Goal: Task Accomplishment & Management: Manage account settings

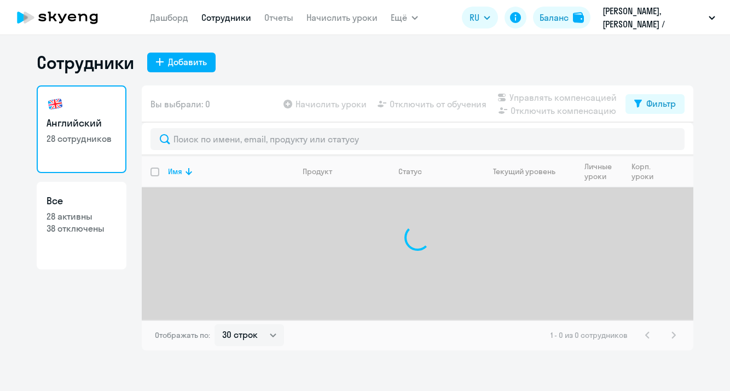
select select "30"
click at [321, 15] on link "Начислить уроки" at bounding box center [342, 17] width 71 height 11
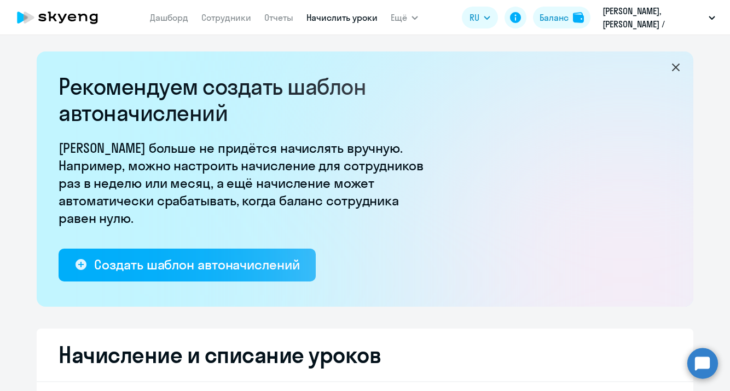
select select "10"
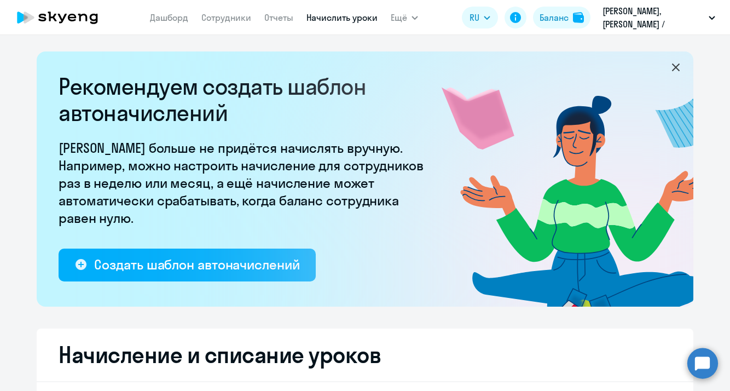
scroll to position [15, 0]
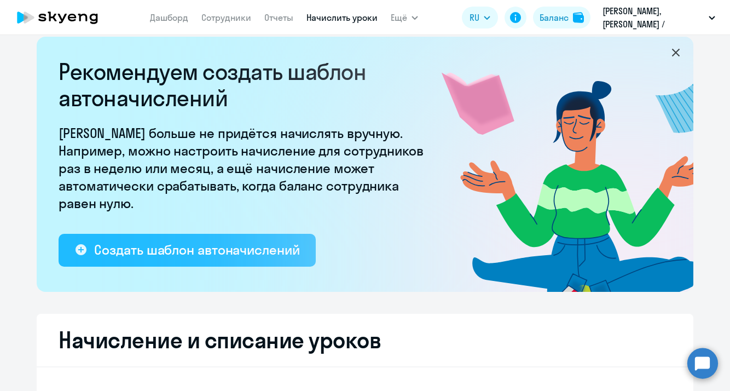
click at [253, 242] on div "Создать шаблон автоначислений" at bounding box center [196, 250] width 205 height 18
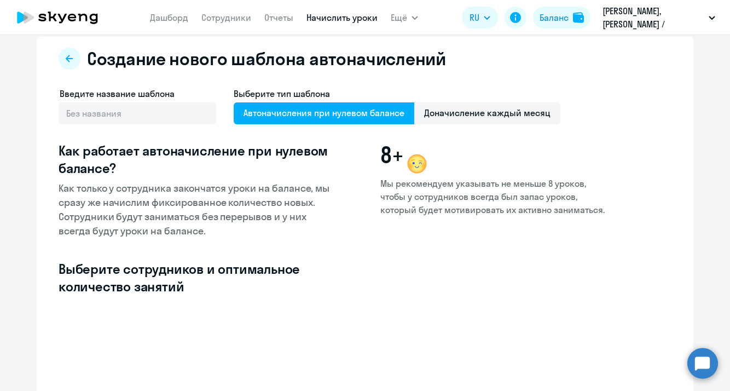
select select "10"
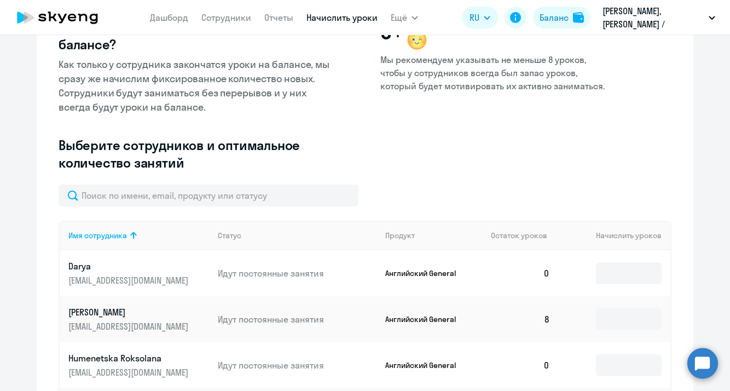
scroll to position [140, 0]
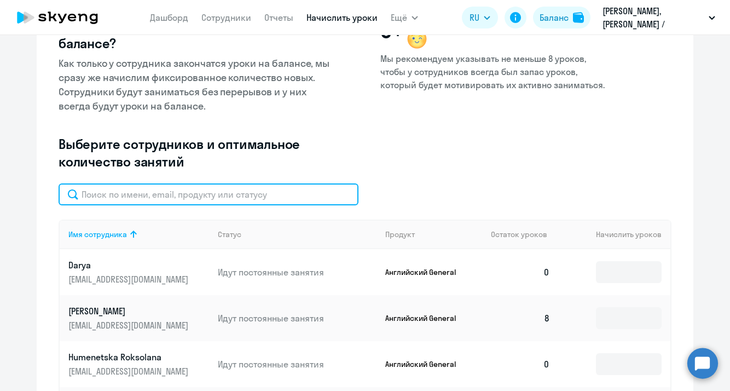
click at [236, 197] on input "text" at bounding box center [209, 194] width 300 height 22
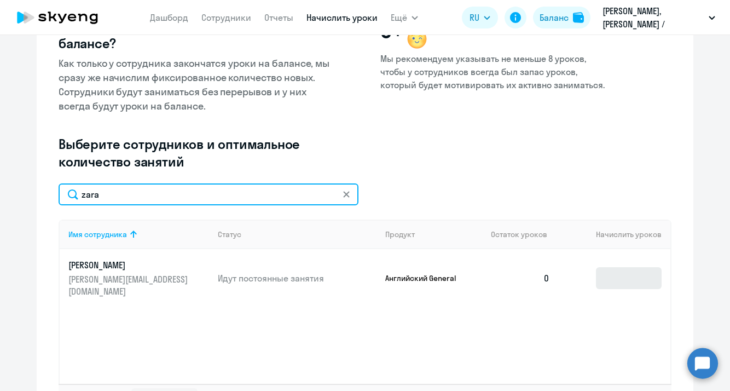
type input "zara"
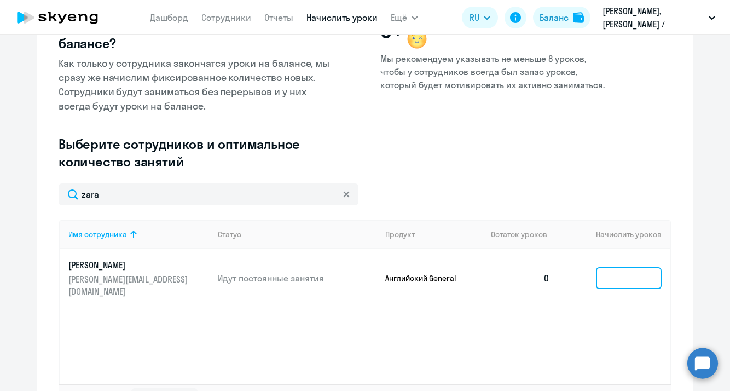
click at [616, 273] on input at bounding box center [629, 278] width 66 height 22
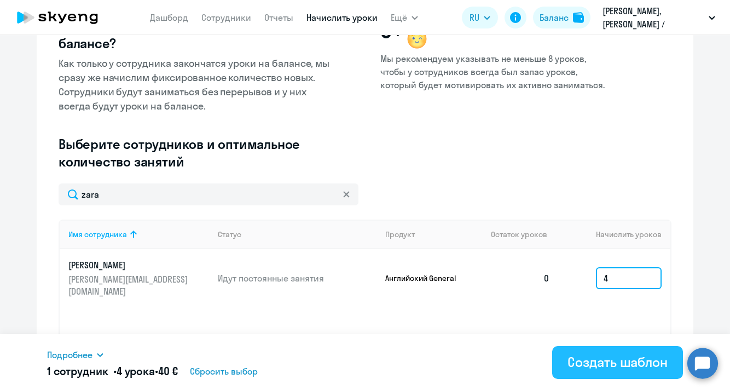
type input "4"
click at [570, 358] on div "Создать шаблон" at bounding box center [618, 362] width 100 height 18
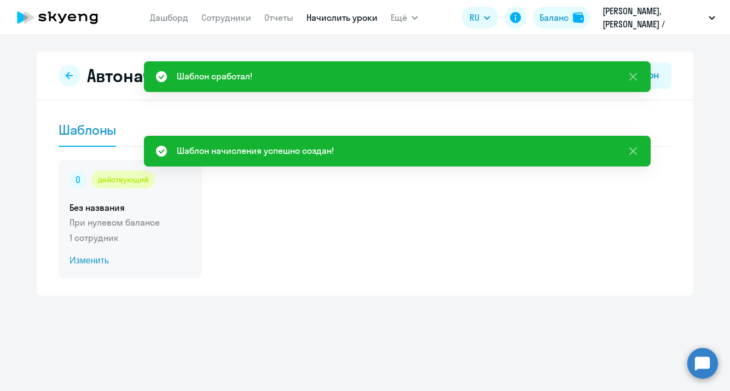
click at [91, 262] on span "Изменить" at bounding box center [131, 260] width 122 height 13
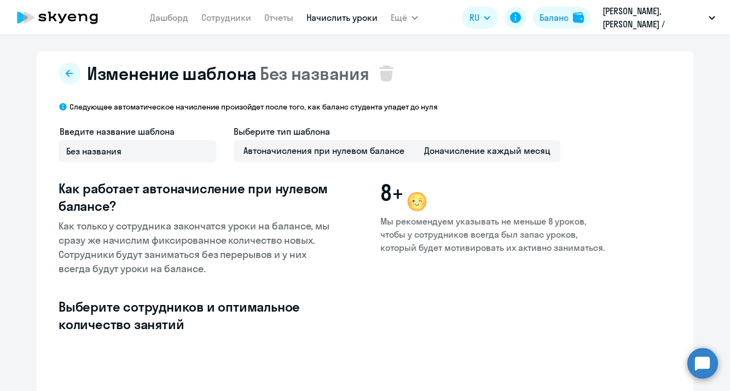
select select "10"
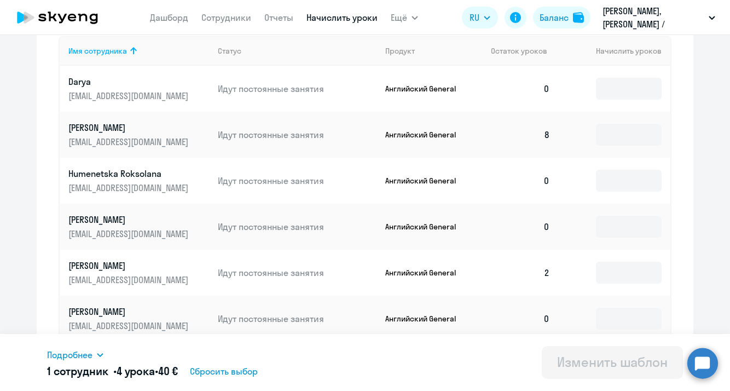
scroll to position [352, 0]
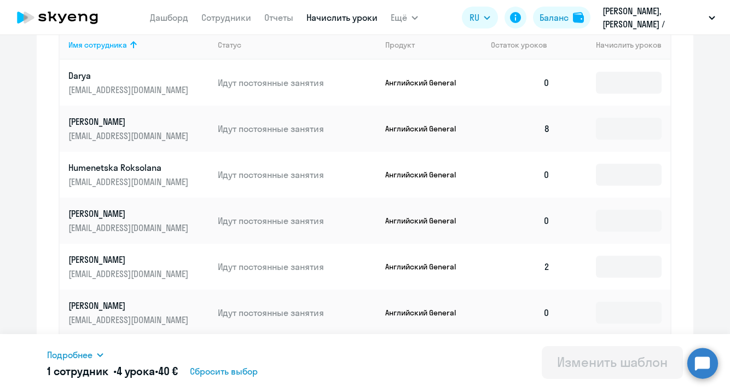
click at [627, 143] on td at bounding box center [615, 129] width 112 height 46
click at [622, 127] on input at bounding box center [629, 129] width 66 height 22
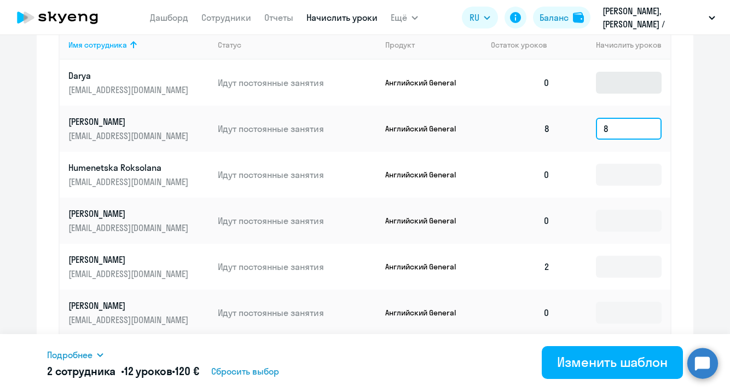
type input "8"
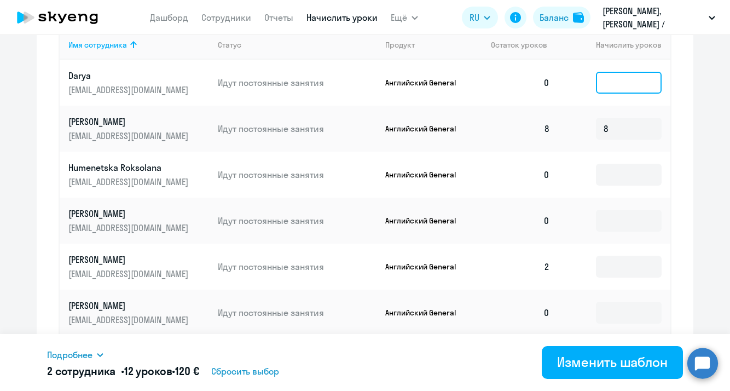
click at [619, 77] on input at bounding box center [629, 83] width 66 height 22
type input "4"
click at [618, 178] on input at bounding box center [629, 175] width 66 height 22
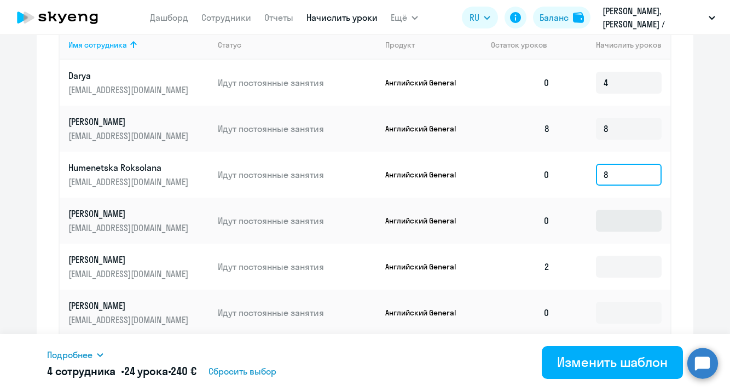
type input "8"
click at [615, 222] on input at bounding box center [629, 221] width 66 height 22
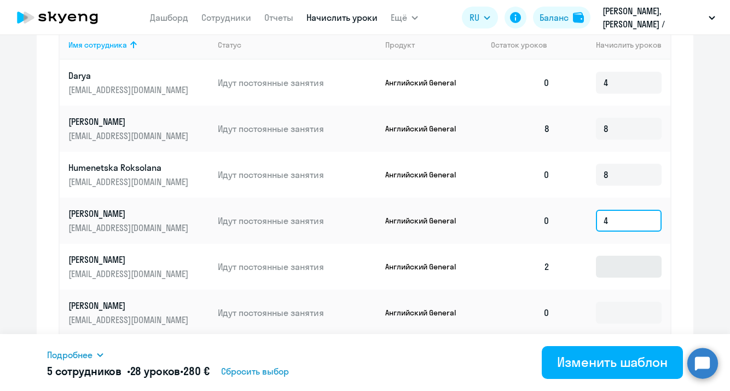
type input "4"
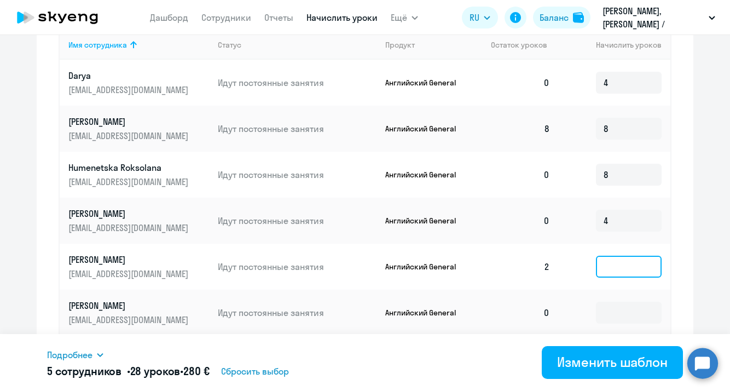
click at [604, 265] on input at bounding box center [629, 267] width 66 height 22
type input "4"
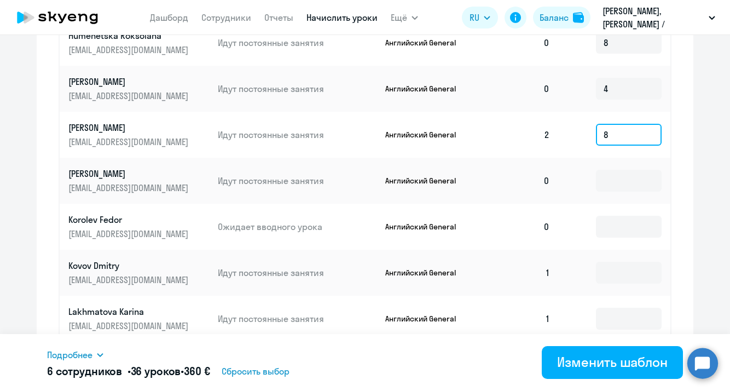
scroll to position [486, 0]
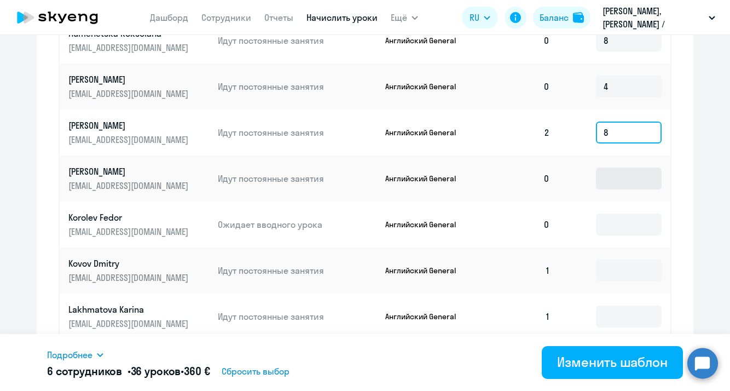
type input "8"
click at [625, 184] on input at bounding box center [629, 179] width 66 height 22
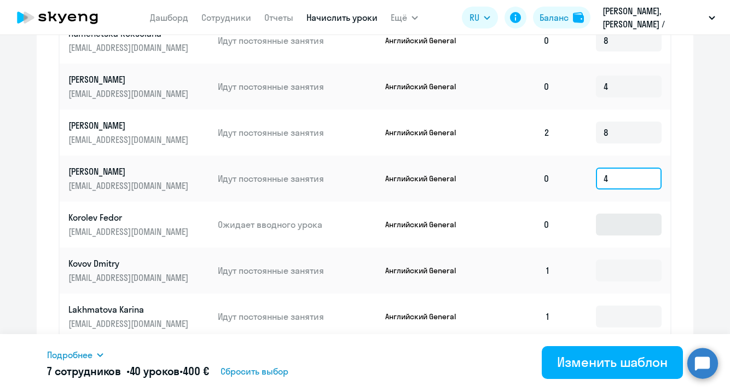
type input "4"
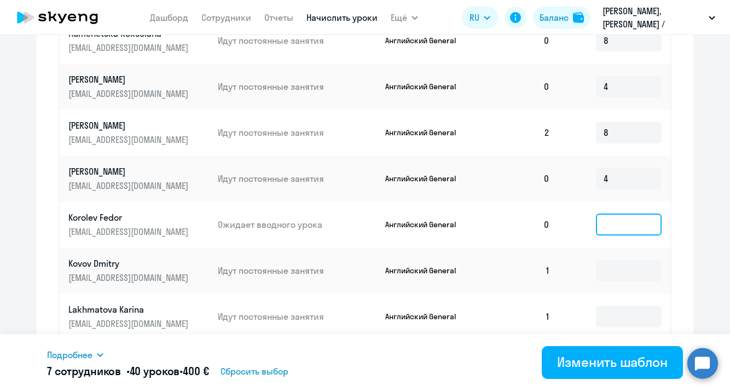
click at [618, 229] on input at bounding box center [629, 225] width 66 height 22
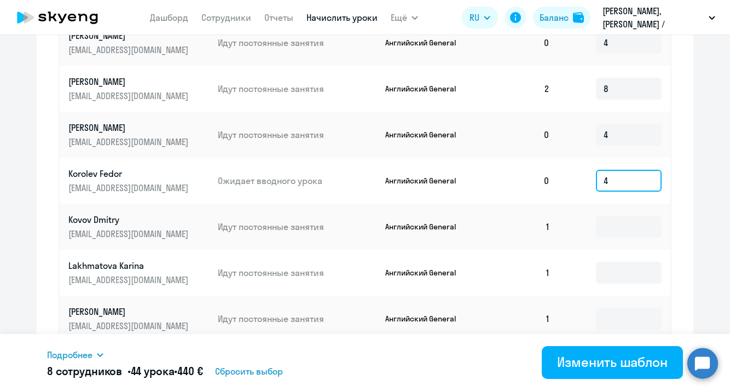
scroll to position [532, 0]
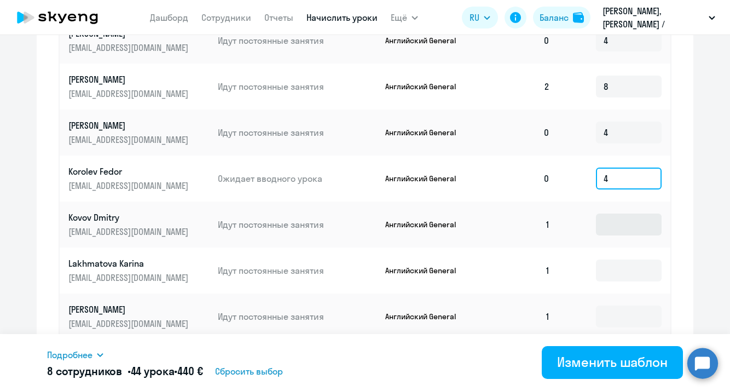
type input "4"
click at [615, 219] on input at bounding box center [629, 225] width 66 height 22
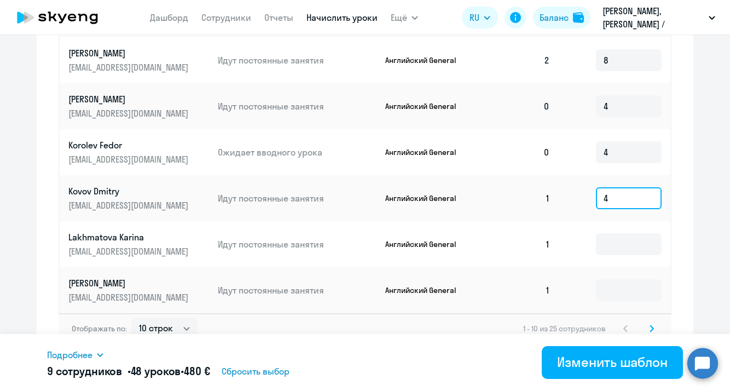
scroll to position [573, 0]
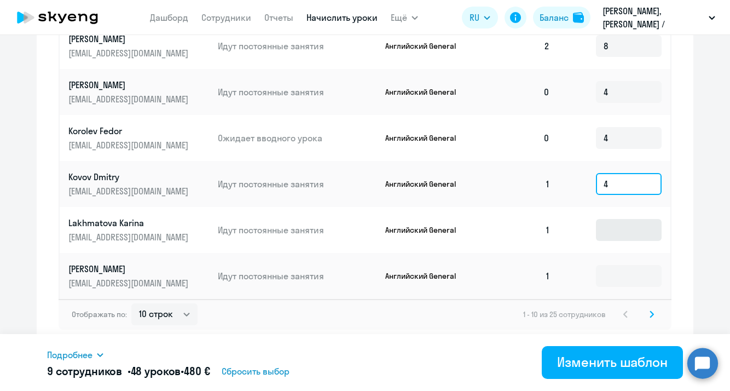
type input "4"
click at [611, 235] on input at bounding box center [629, 230] width 66 height 22
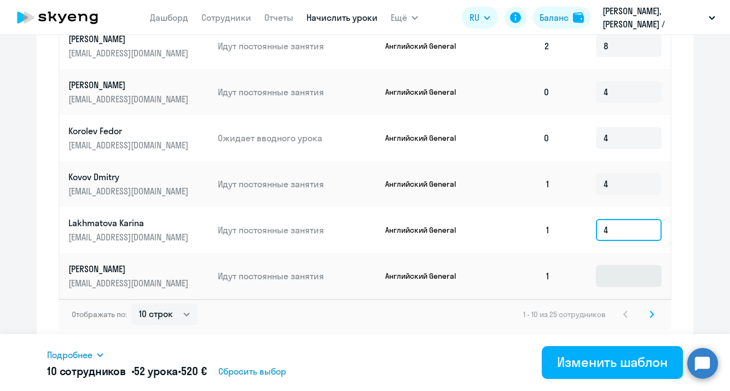
type input "4"
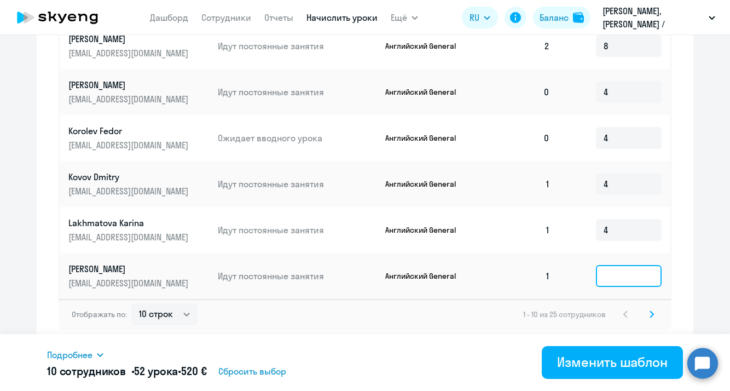
click at [617, 273] on input at bounding box center [629, 276] width 66 height 22
type input "8"
click at [650, 315] on icon at bounding box center [652, 314] width 4 height 8
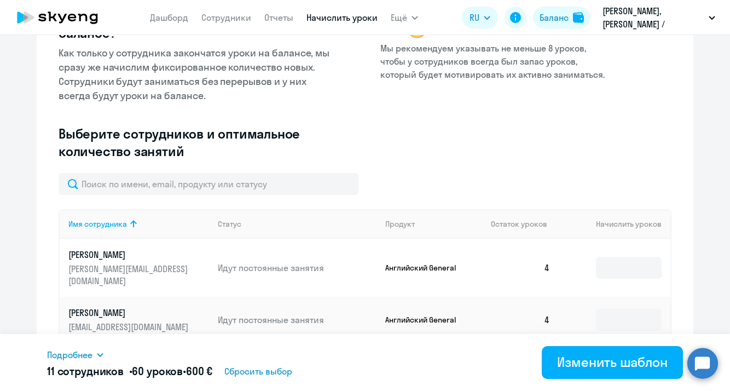
scroll to position [200, 0]
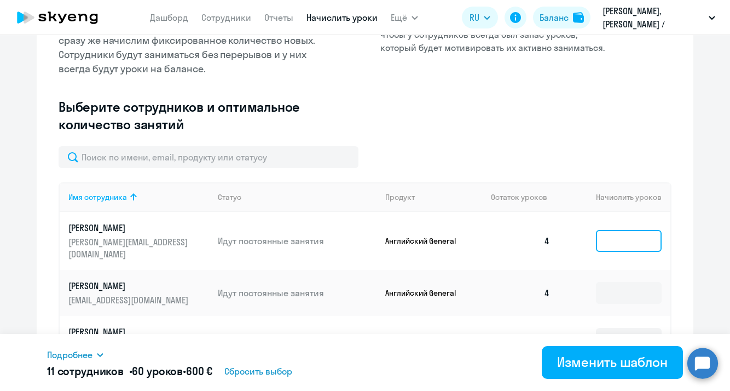
click at [619, 240] on input at bounding box center [629, 241] width 66 height 22
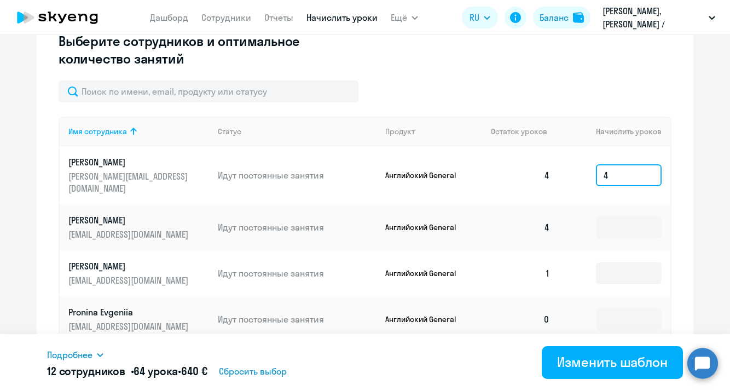
scroll to position [267, 0]
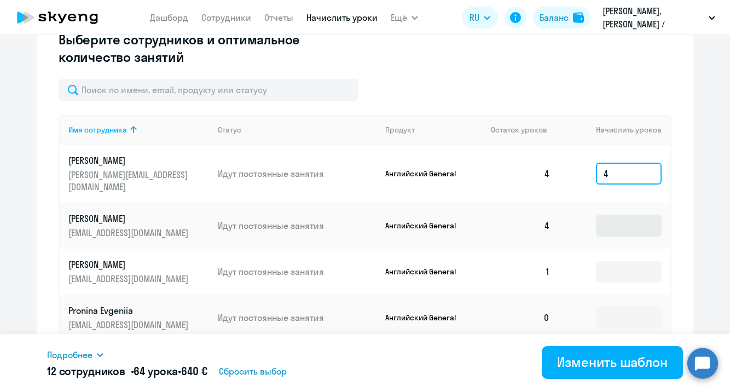
type input "4"
click at [625, 215] on input at bounding box center [629, 226] width 66 height 22
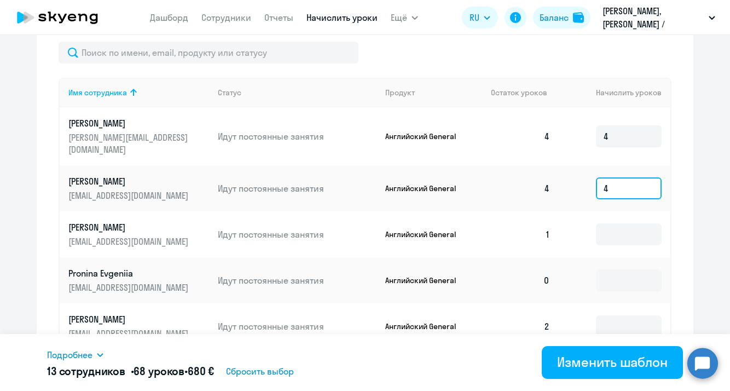
scroll to position [305, 0]
type input "4"
click at [619, 222] on input at bounding box center [629, 233] width 66 height 22
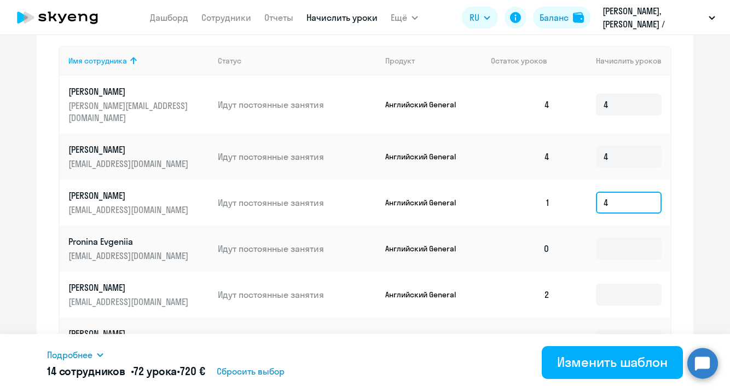
scroll to position [342, 0]
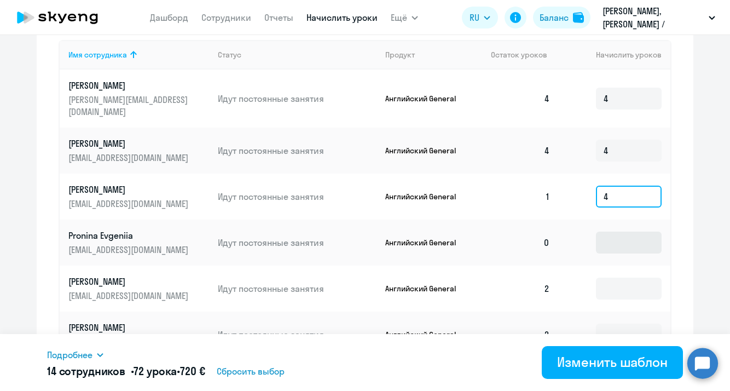
type input "4"
click at [616, 234] on input at bounding box center [629, 243] width 66 height 22
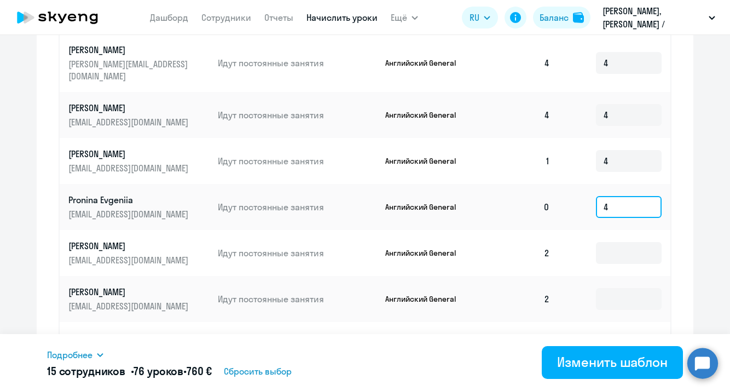
scroll to position [385, 0]
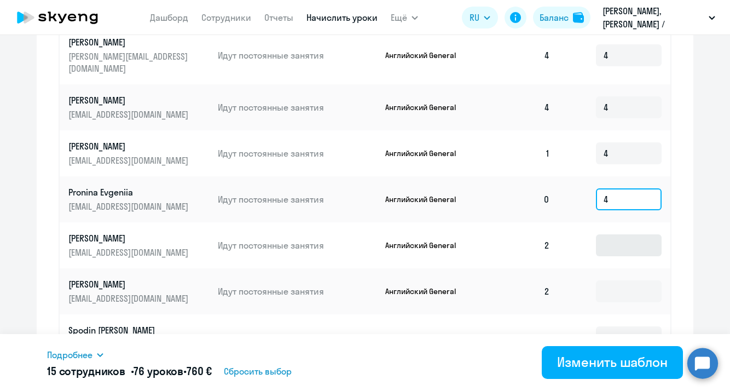
type input "4"
click at [616, 238] on input at bounding box center [629, 245] width 66 height 22
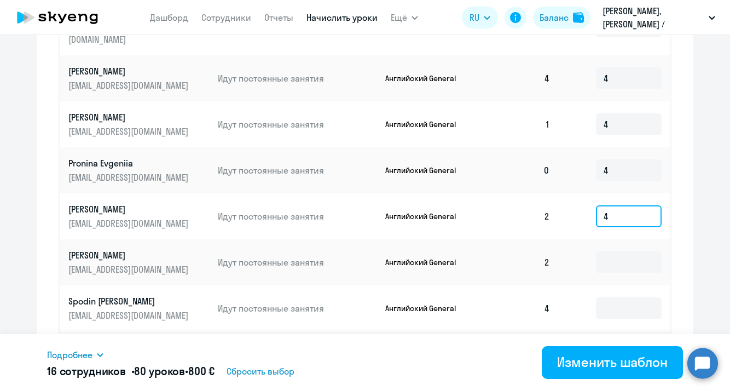
scroll to position [420, 0]
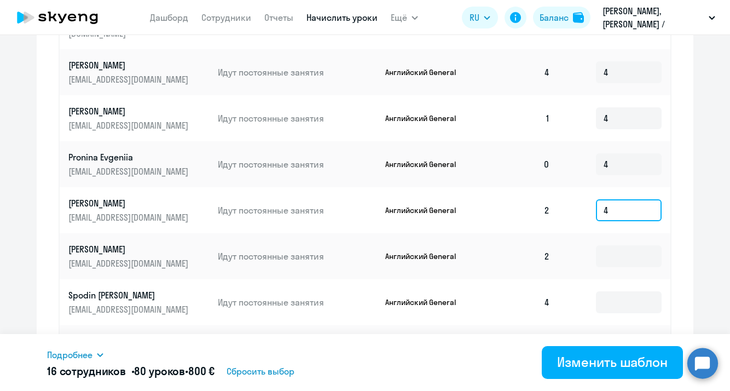
type input "4"
click at [616, 245] on input at bounding box center [629, 256] width 66 height 22
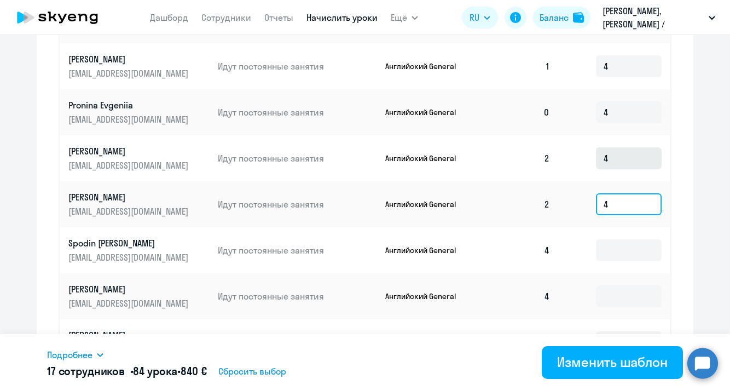
scroll to position [476, 0]
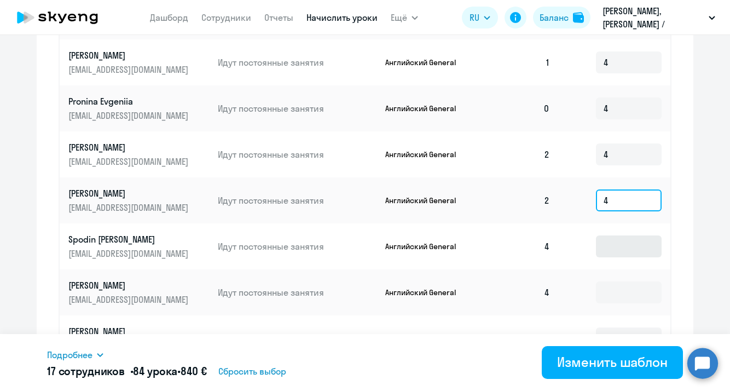
type input "4"
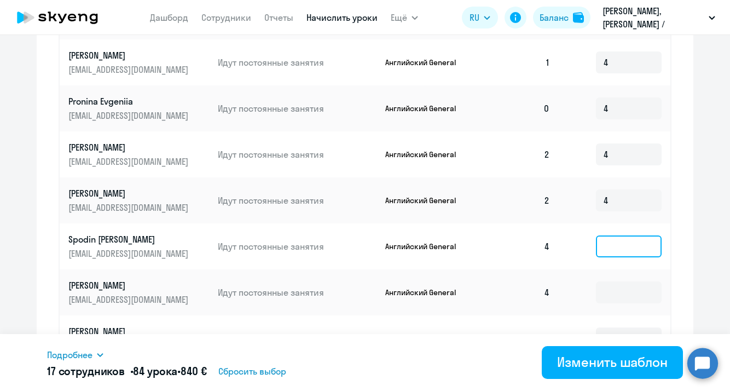
click at [615, 235] on input at bounding box center [629, 246] width 66 height 22
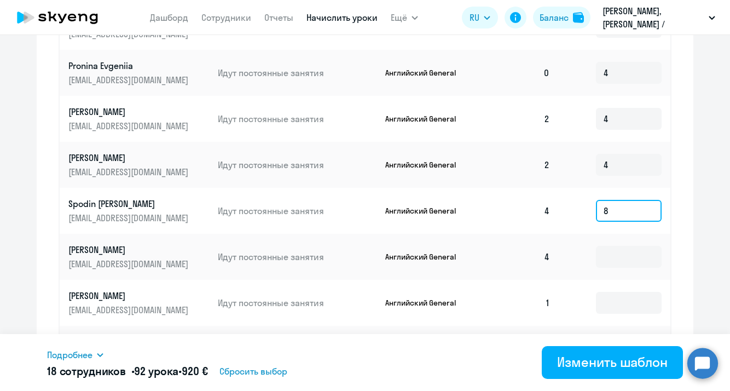
scroll to position [520, 0]
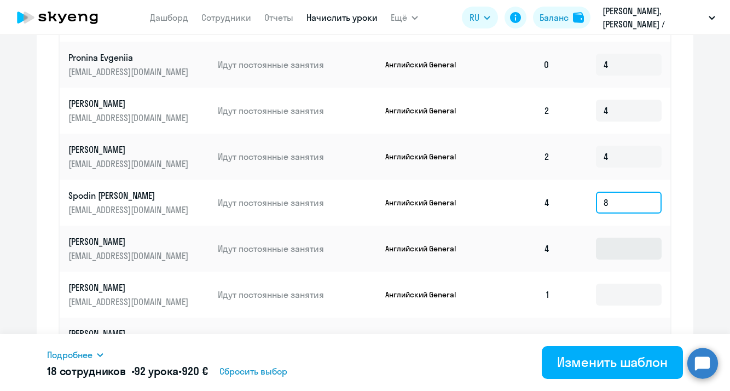
type input "8"
click at [613, 238] on input at bounding box center [629, 249] width 66 height 22
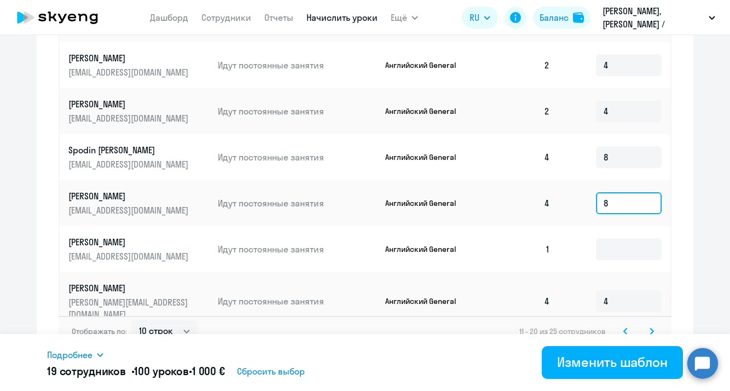
scroll to position [570, 0]
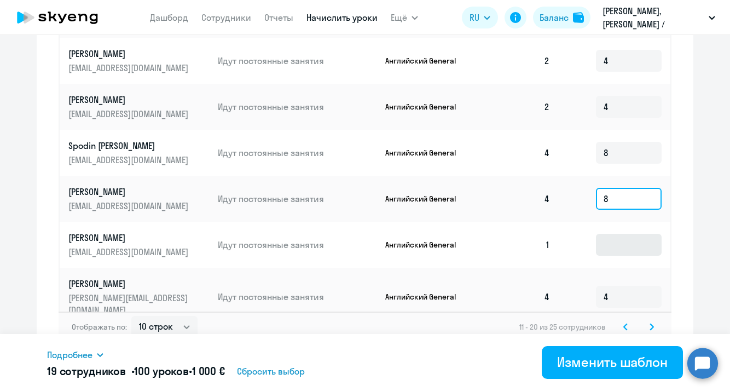
type input "8"
click at [613, 235] on input at bounding box center [629, 245] width 66 height 22
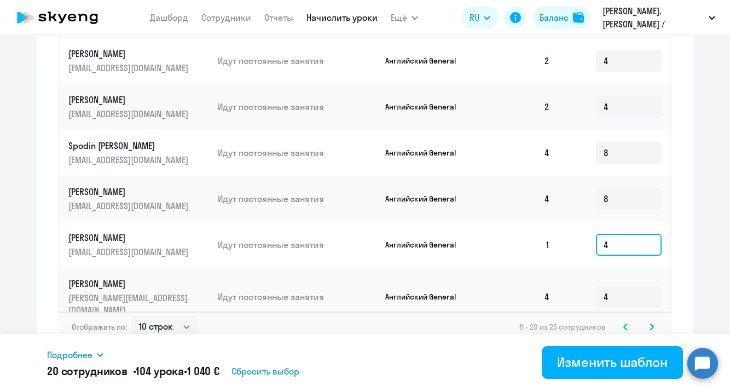
scroll to position [573, 0]
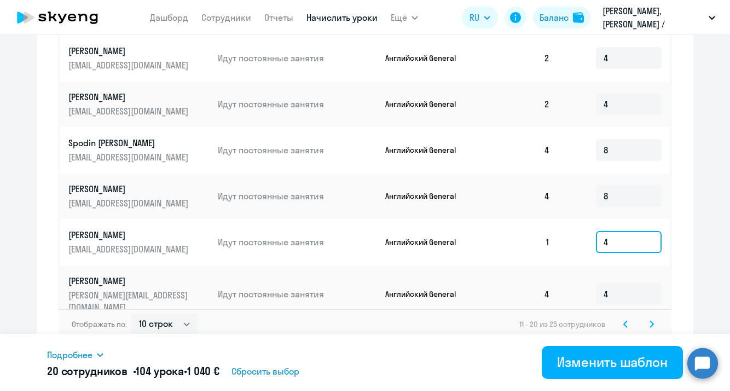
type input "4"
click at [649, 318] on svg-icon at bounding box center [651, 324] width 13 height 13
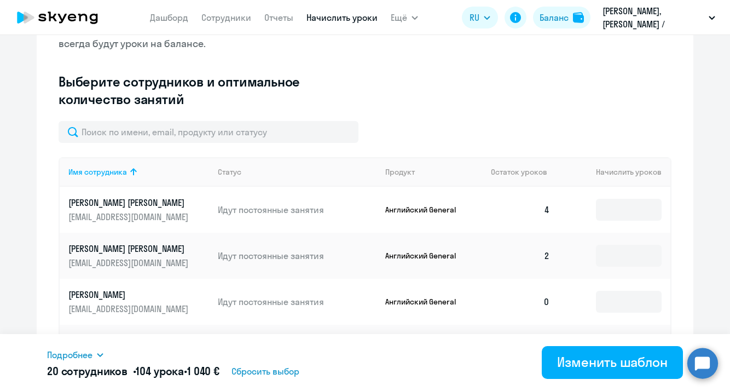
scroll to position [233, 0]
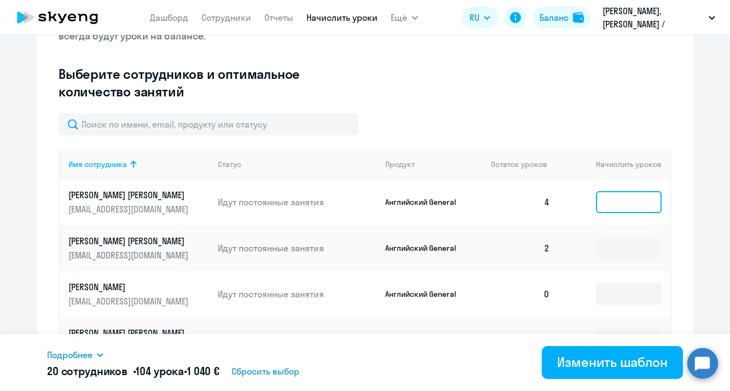
click at [614, 199] on input at bounding box center [629, 202] width 66 height 22
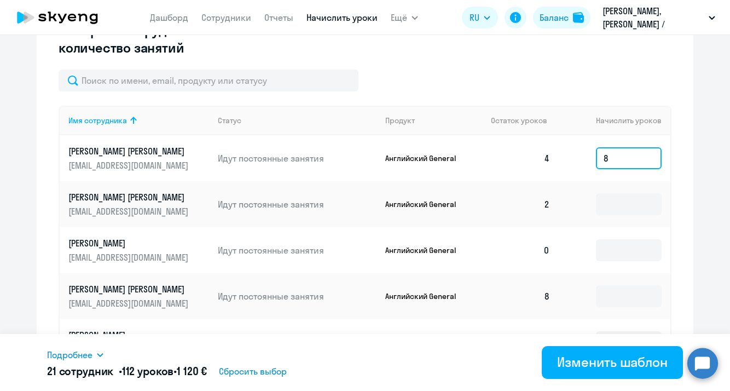
scroll to position [277, 0]
type input "8"
click at [612, 205] on input at bounding box center [629, 204] width 66 height 22
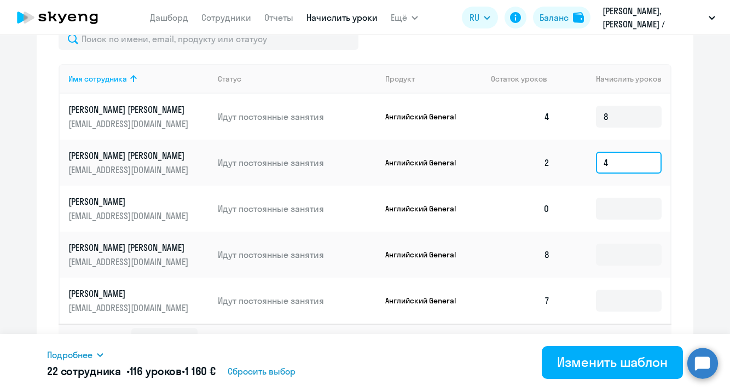
scroll to position [320, 0]
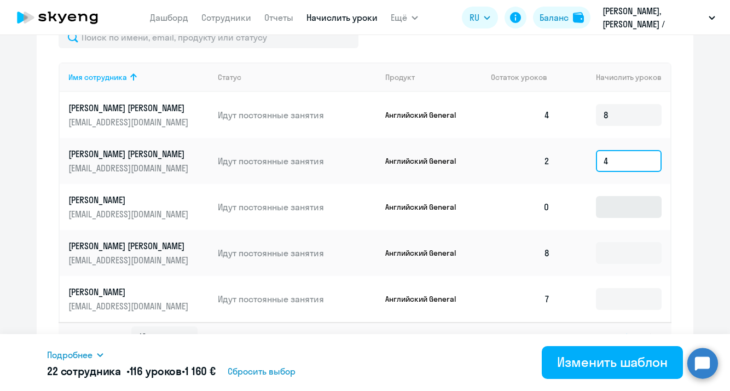
type input "4"
click at [612, 207] on input at bounding box center [629, 207] width 66 height 22
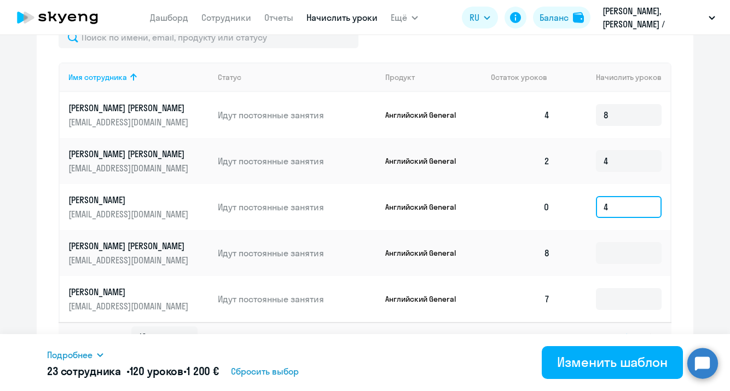
scroll to position [343, 0]
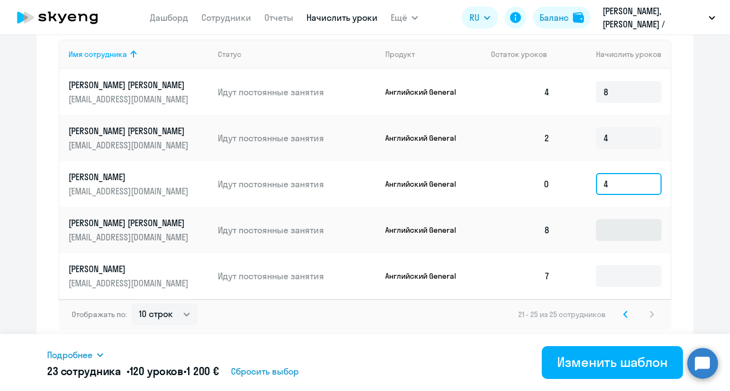
type input "4"
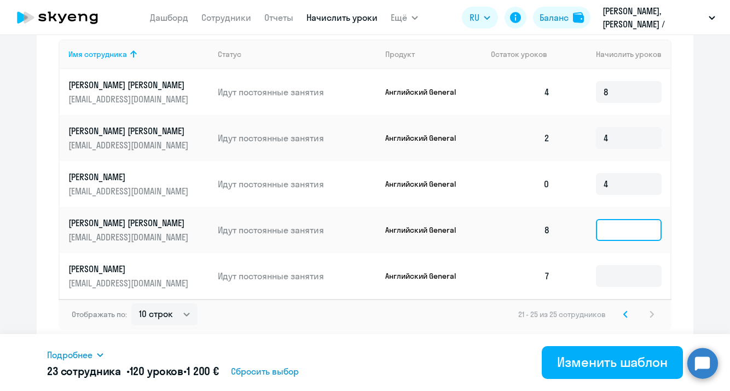
click at [611, 233] on input at bounding box center [629, 230] width 66 height 22
type input "8"
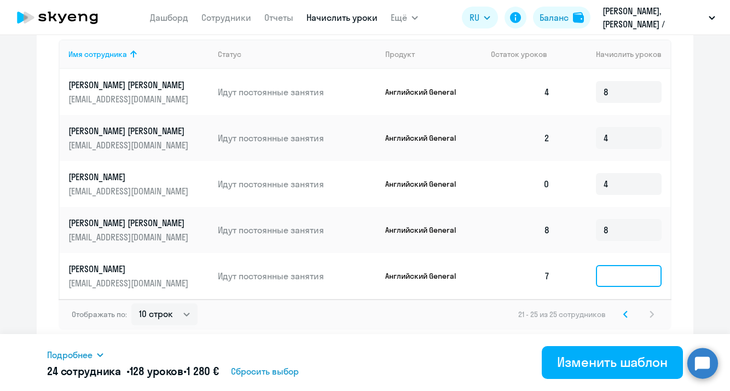
click at [614, 275] on input at bounding box center [629, 276] width 66 height 22
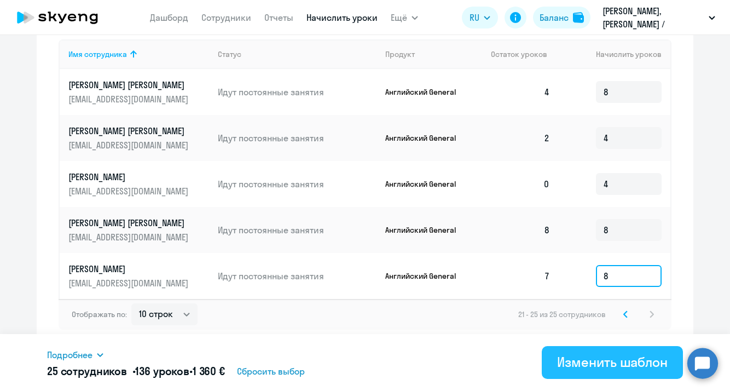
type input "8"
click at [595, 362] on div "Изменить шаблон" at bounding box center [612, 362] width 111 height 18
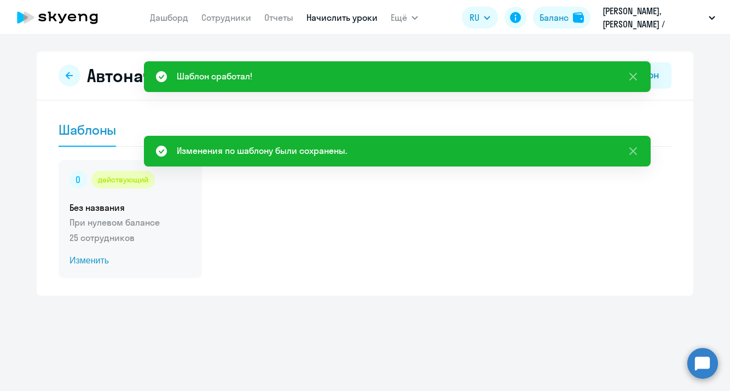
click at [103, 220] on p "При нулевом балансе" at bounding box center [131, 222] width 122 height 13
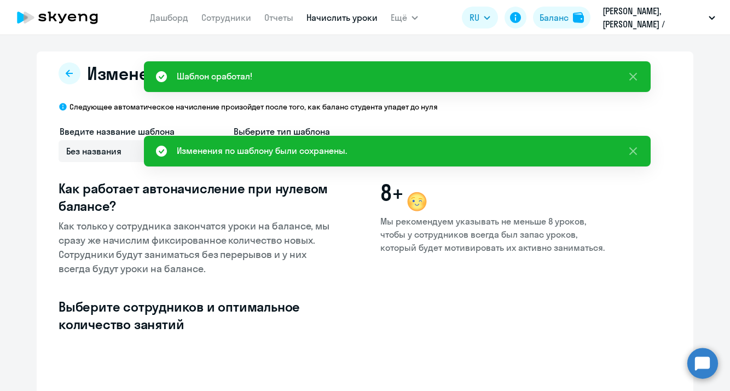
select select "10"
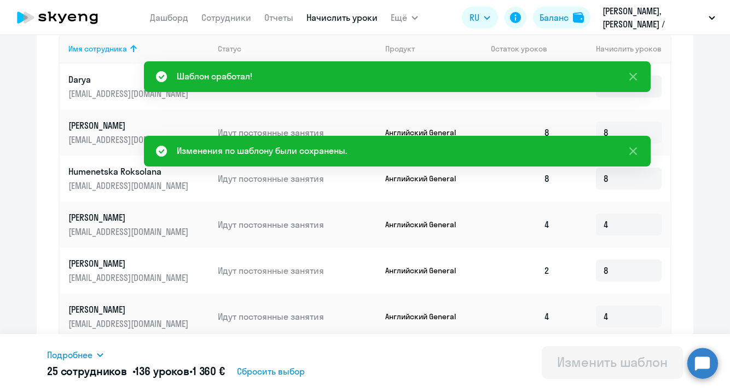
scroll to position [351, 0]
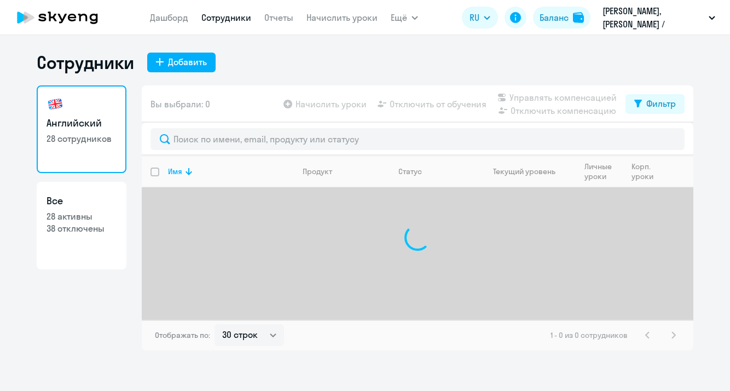
select select "30"
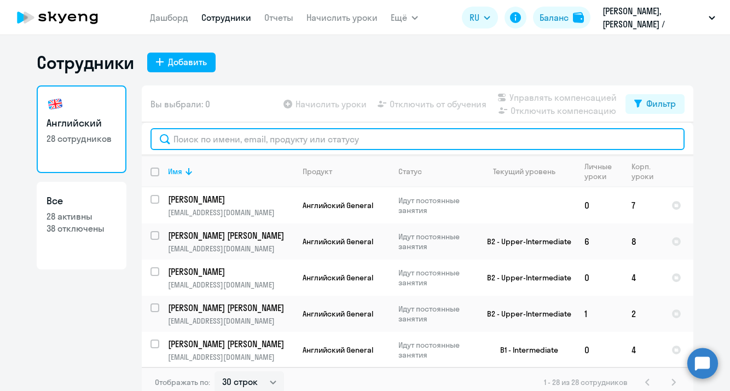
click at [343, 132] on input "text" at bounding box center [418, 139] width 534 height 22
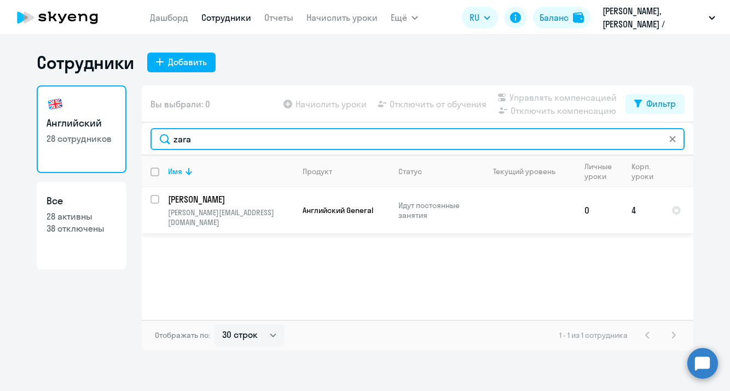
type input "zara"
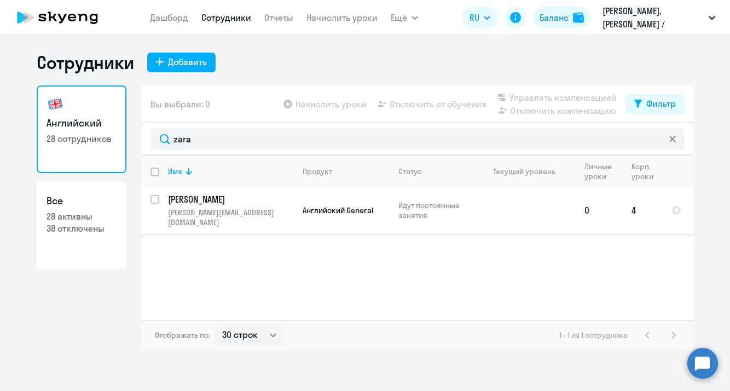
click at [406, 210] on p "Идут постоянные занятия" at bounding box center [436, 210] width 75 height 20
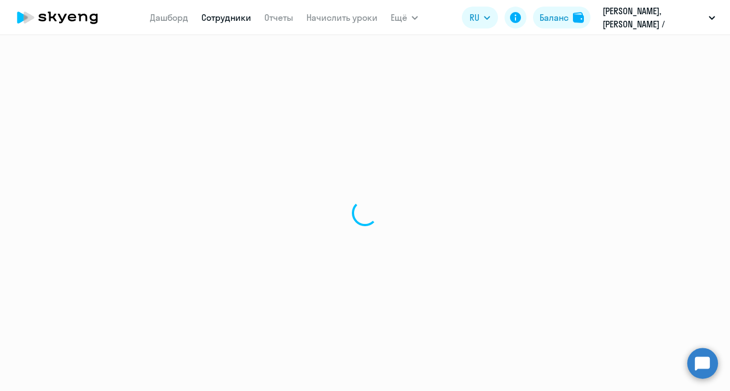
select select "english"
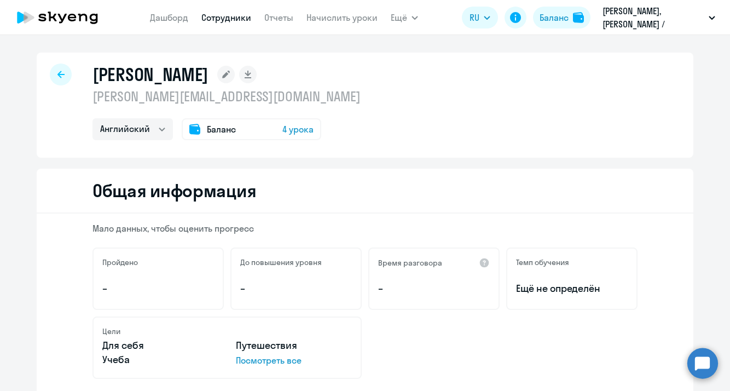
click at [59, 67] on div at bounding box center [61, 75] width 22 height 22
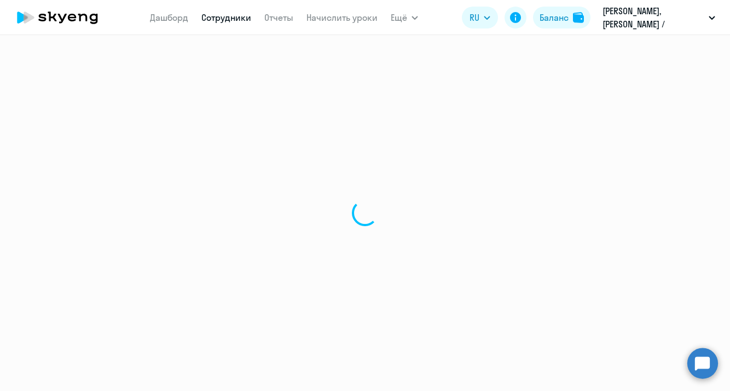
select select "30"
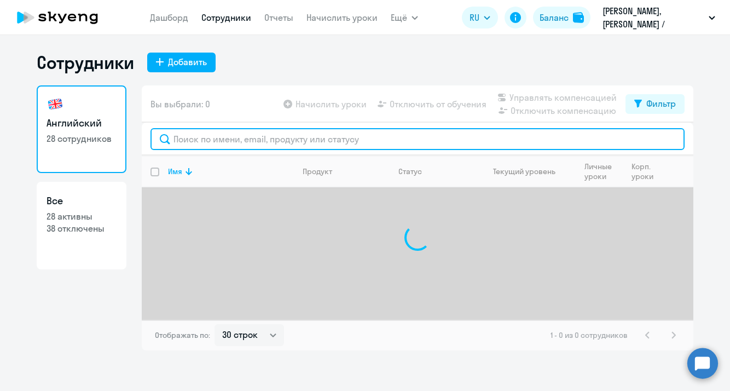
click at [184, 143] on input "text" at bounding box center [418, 139] width 534 height 22
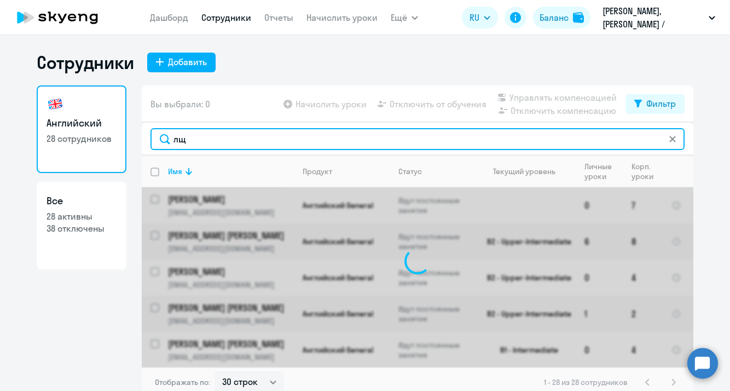
type input "л"
type input "kond"
